Goal: Communication & Community: Participate in discussion

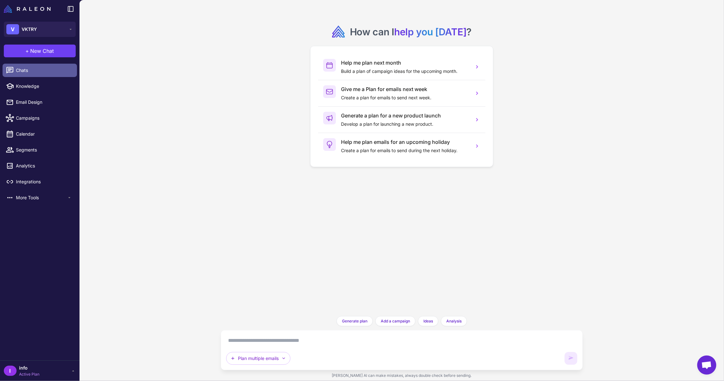
click at [33, 67] on span "Chats" at bounding box center [44, 70] width 56 height 7
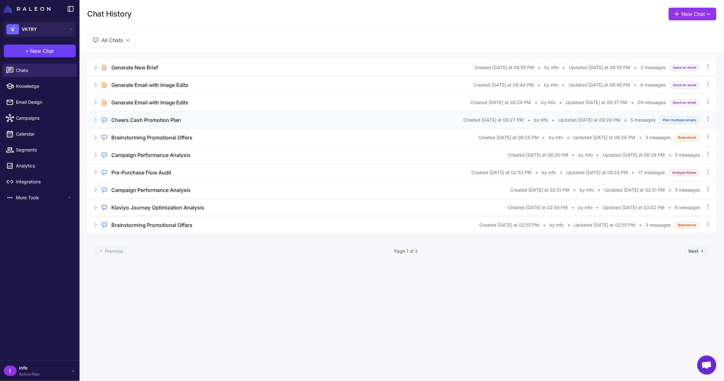
click at [145, 116] on div "Regular Chat Cheers Cash Promotion Plan Created Yesterday at 08:27 PM • by info…" at bounding box center [401, 120] width 629 height 16
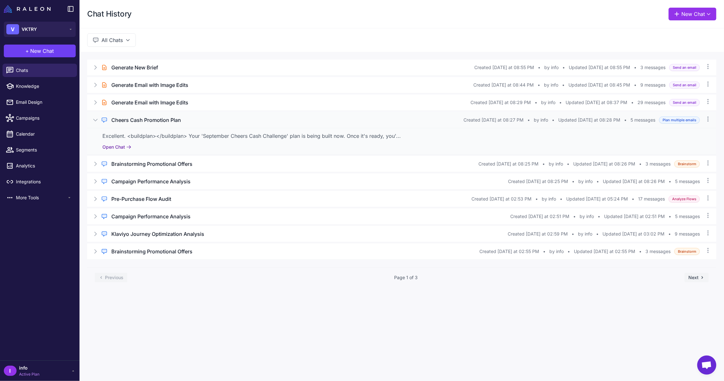
click at [115, 148] on button "Open Chat" at bounding box center [116, 146] width 29 height 7
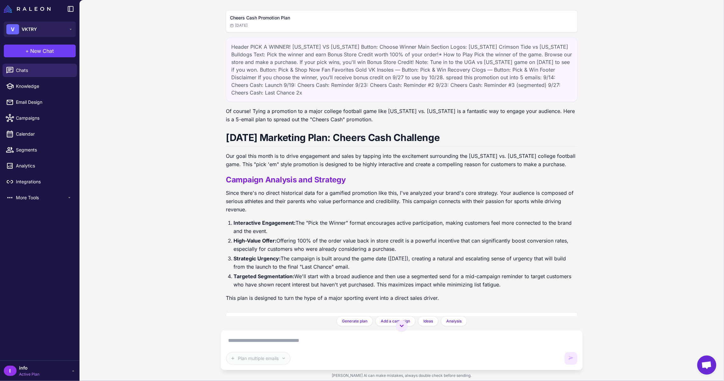
click at [290, 64] on div "Header PICK A WINNER! ALABAMA VS GEORGIA Button: Choose Winner Main Section Log…" at bounding box center [402, 70] width 352 height 64
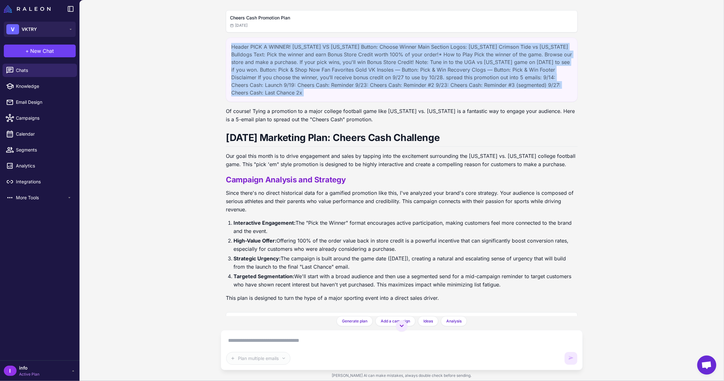
click at [290, 64] on div "Header PICK A WINNER! ALABAMA VS GEORGIA Button: Choose Winner Main Section Log…" at bounding box center [402, 70] width 352 height 64
copy div "Header PICK A WINNER! ALABAMA VS GEORGIA Button: Choose Winner Main Section Log…"
